Goal: Entertainment & Leisure: Consume media (video, audio)

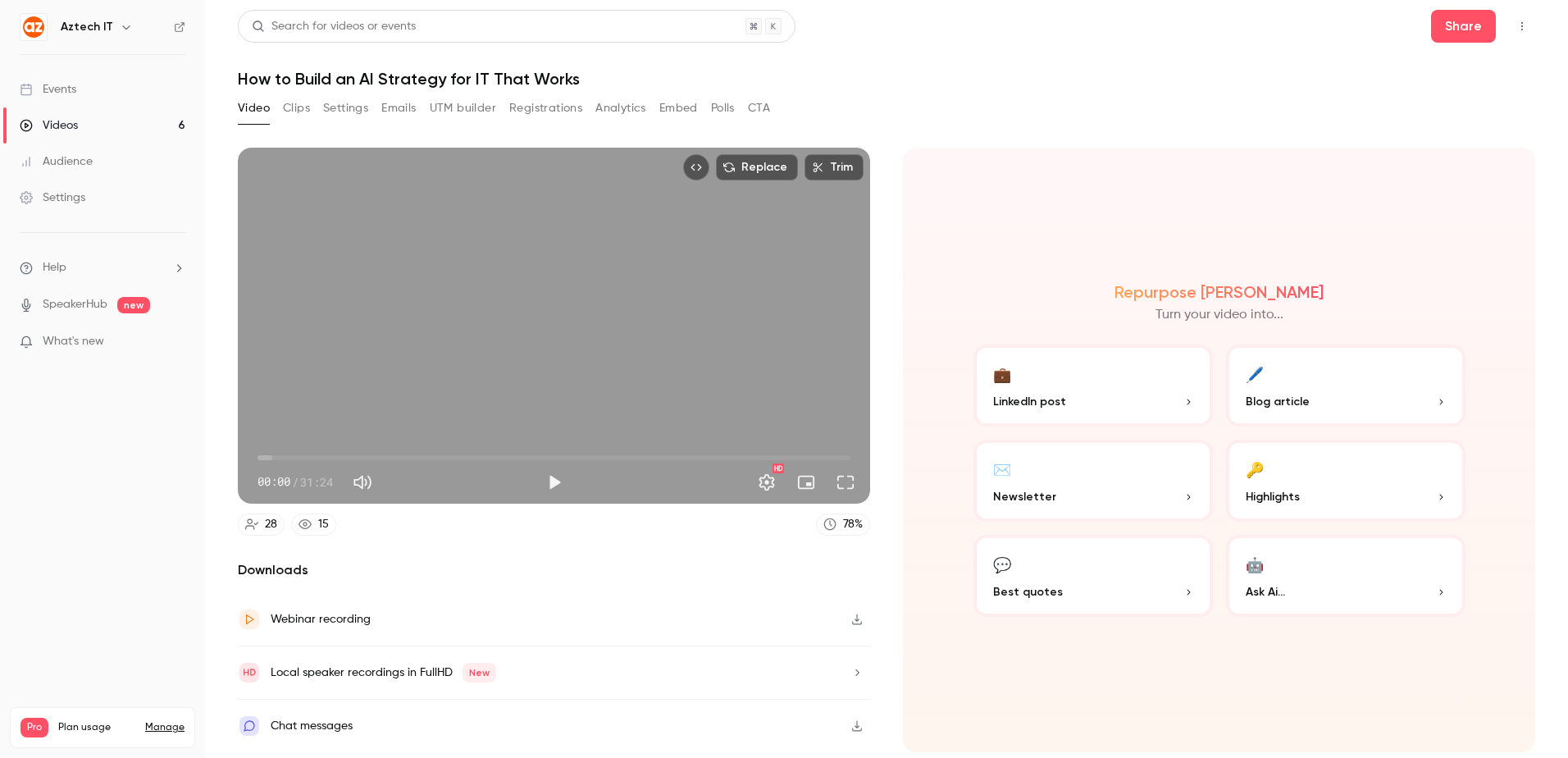
click at [117, 119] on link "Videos 6" at bounding box center [103, 126] width 205 height 36
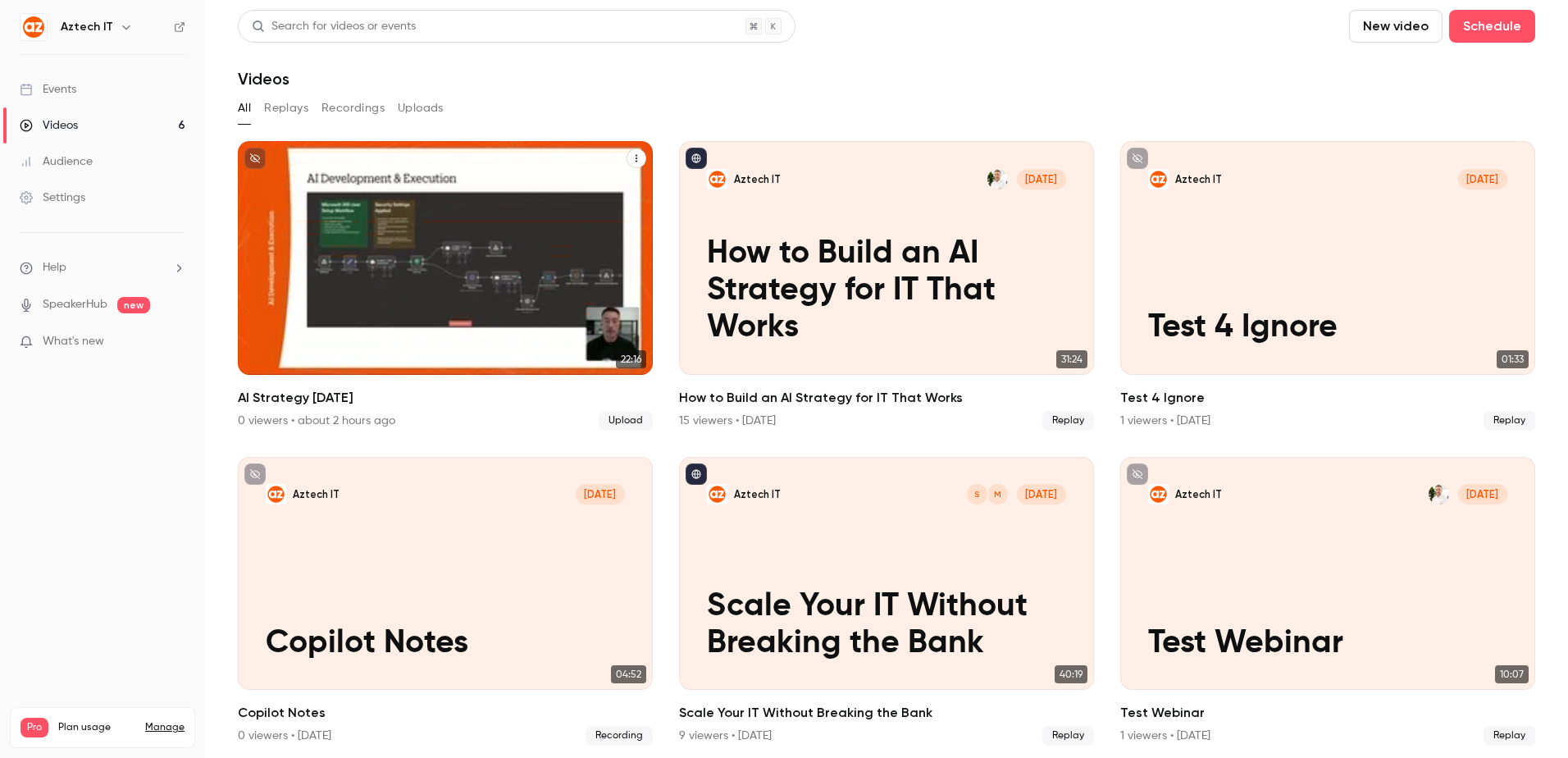
click at [437, 316] on p "AI Strategy [DATE]" at bounding box center [445, 328] width 360 height 37
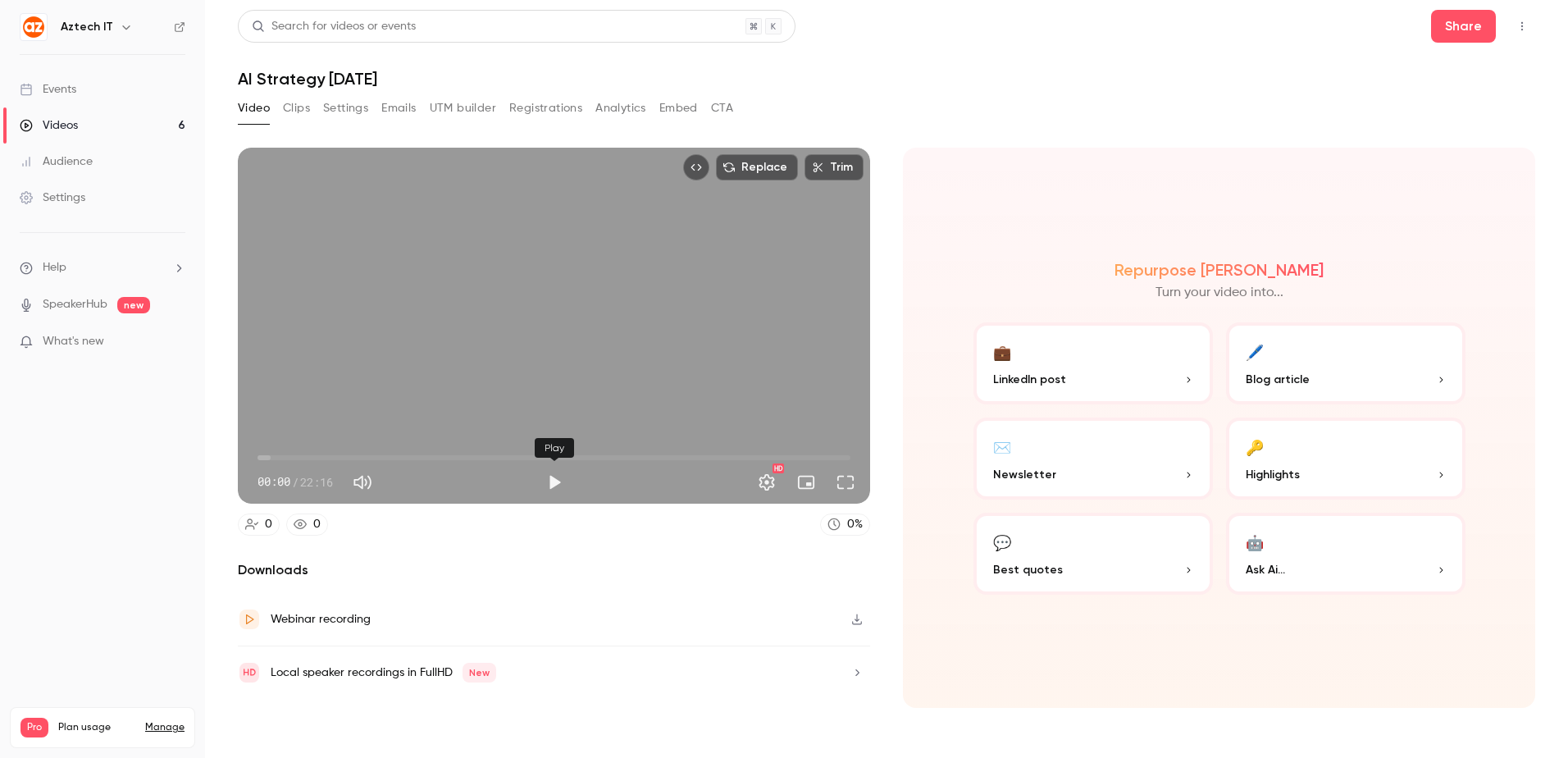
click at [550, 478] on button "Play" at bounding box center [555, 482] width 33 height 33
type input "**"
click at [553, 477] on button "Pause" at bounding box center [555, 482] width 33 height 33
click at [1248, 53] on header "Search for videos or events Share AI Strategy [DATE]" at bounding box center [887, 48] width 1297 height 78
drag, startPoint x: 1247, startPoint y: 47, endPoint x: 1097, endPoint y: 41, distance: 150.1
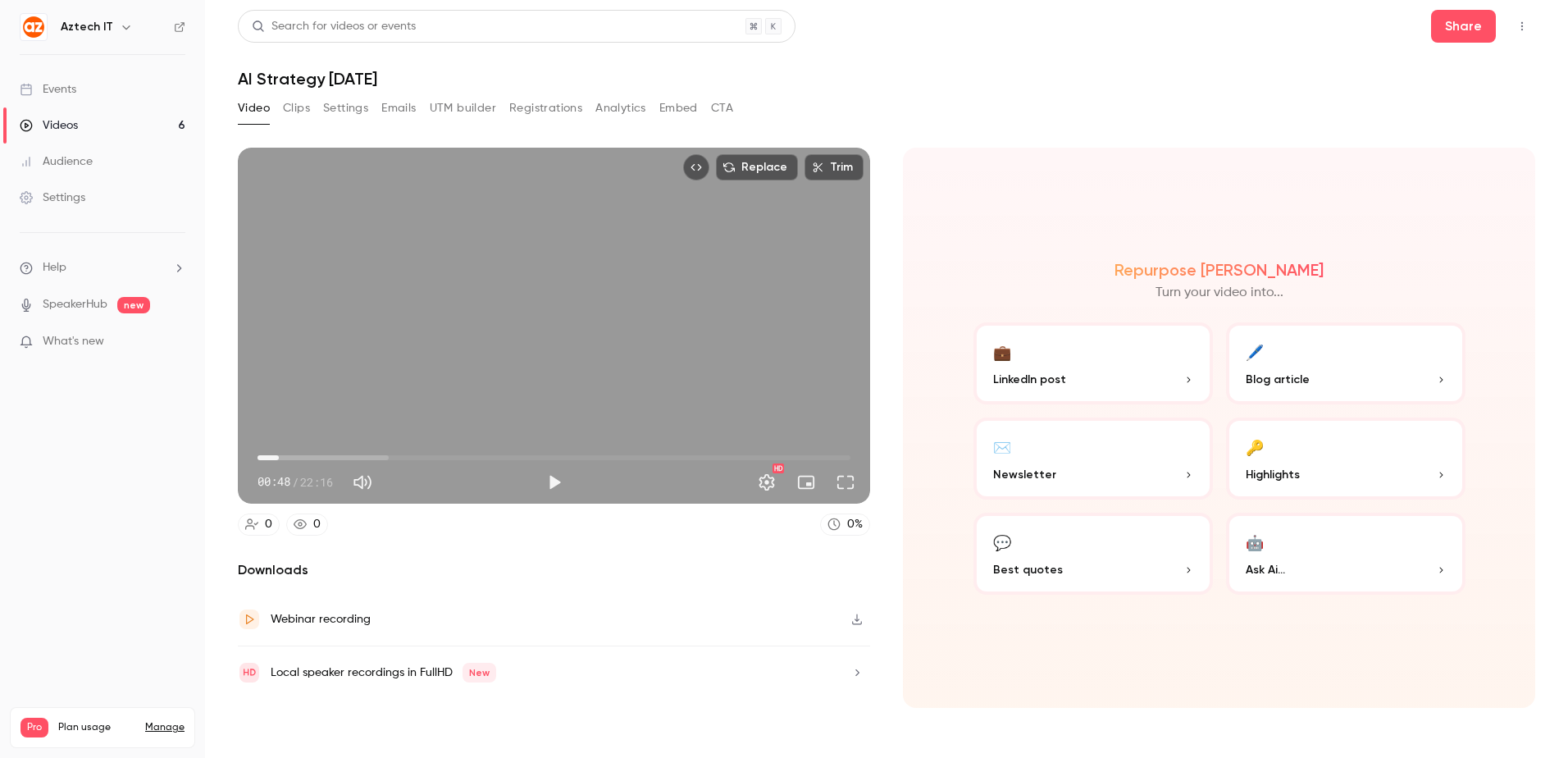
click at [1097, 41] on div "Search for videos or events Share" at bounding box center [887, 26] width 1297 height 33
click at [1267, 57] on header "Search for videos or events Share AI Strategy [DATE]" at bounding box center [887, 48] width 1297 height 78
